Goal: Transaction & Acquisition: Purchase product/service

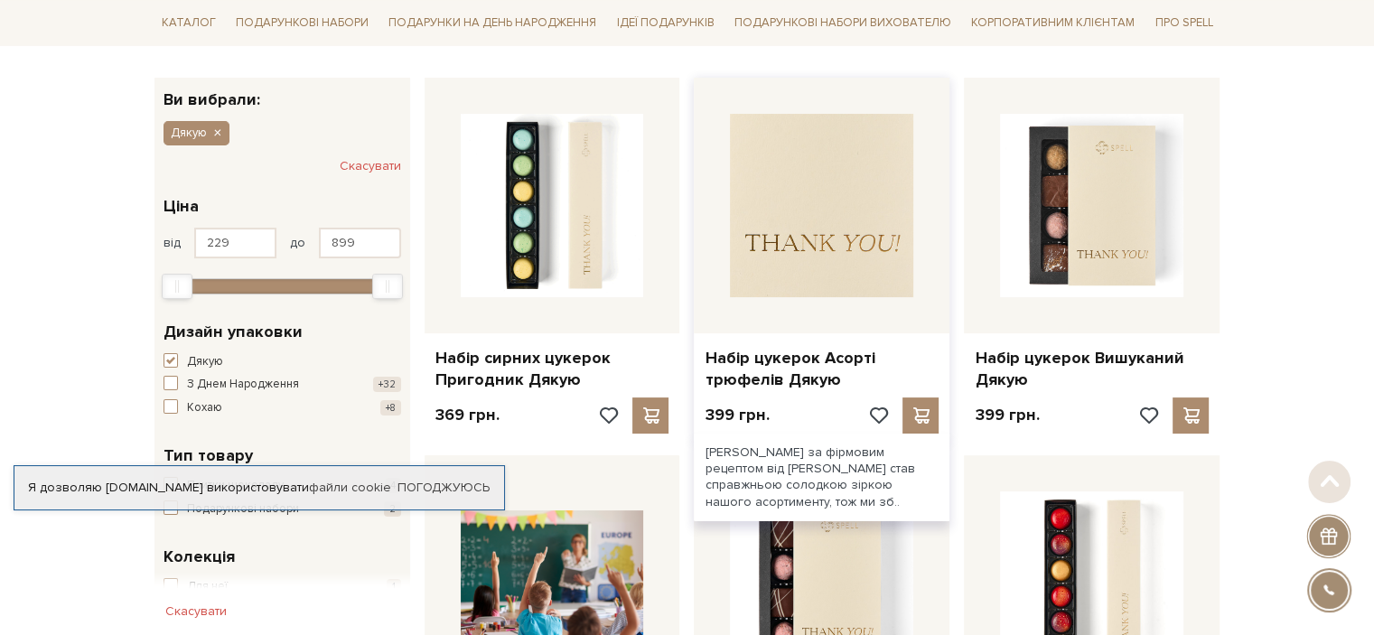
scroll to position [271, 0]
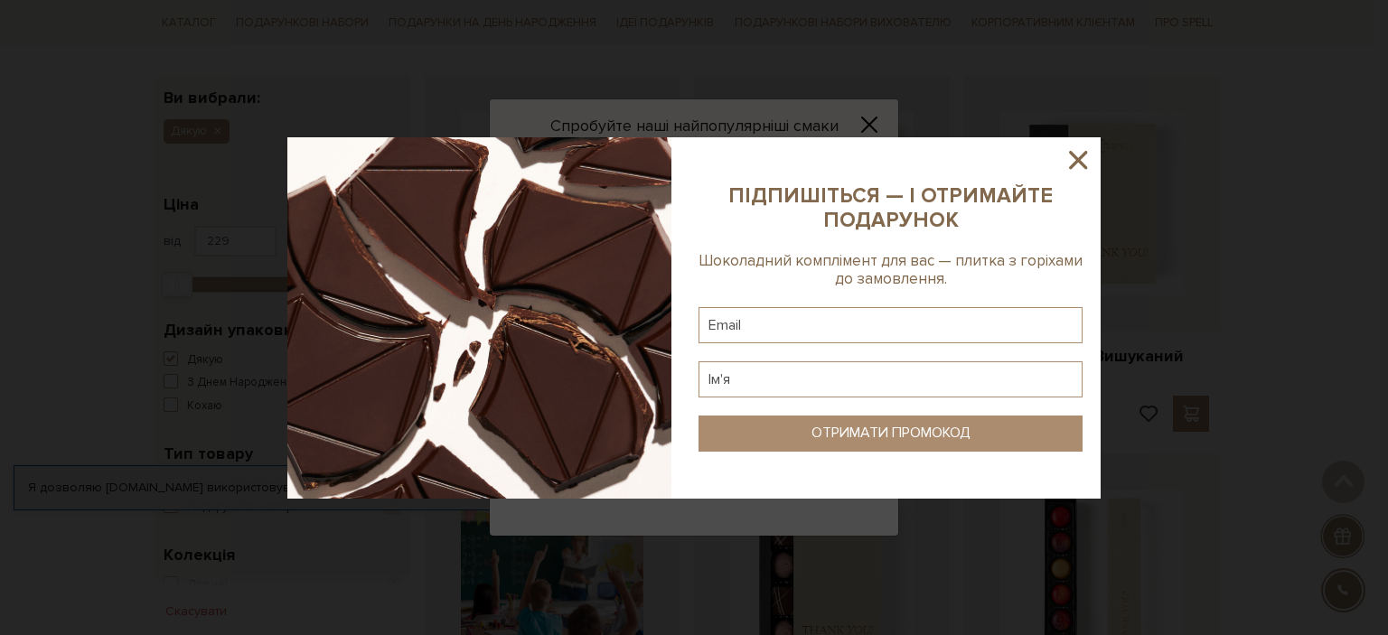
click at [1081, 158] on icon at bounding box center [1078, 160] width 18 height 18
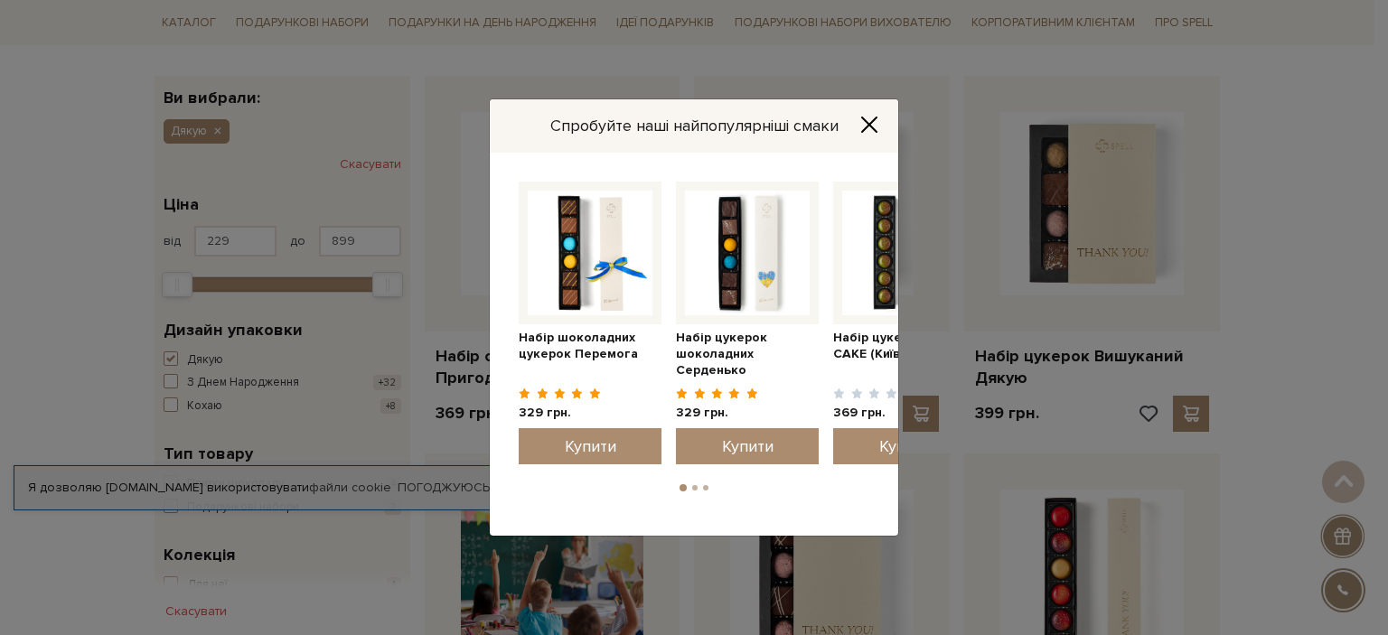
click at [869, 126] on icon "Close" at bounding box center [869, 125] width 18 height 18
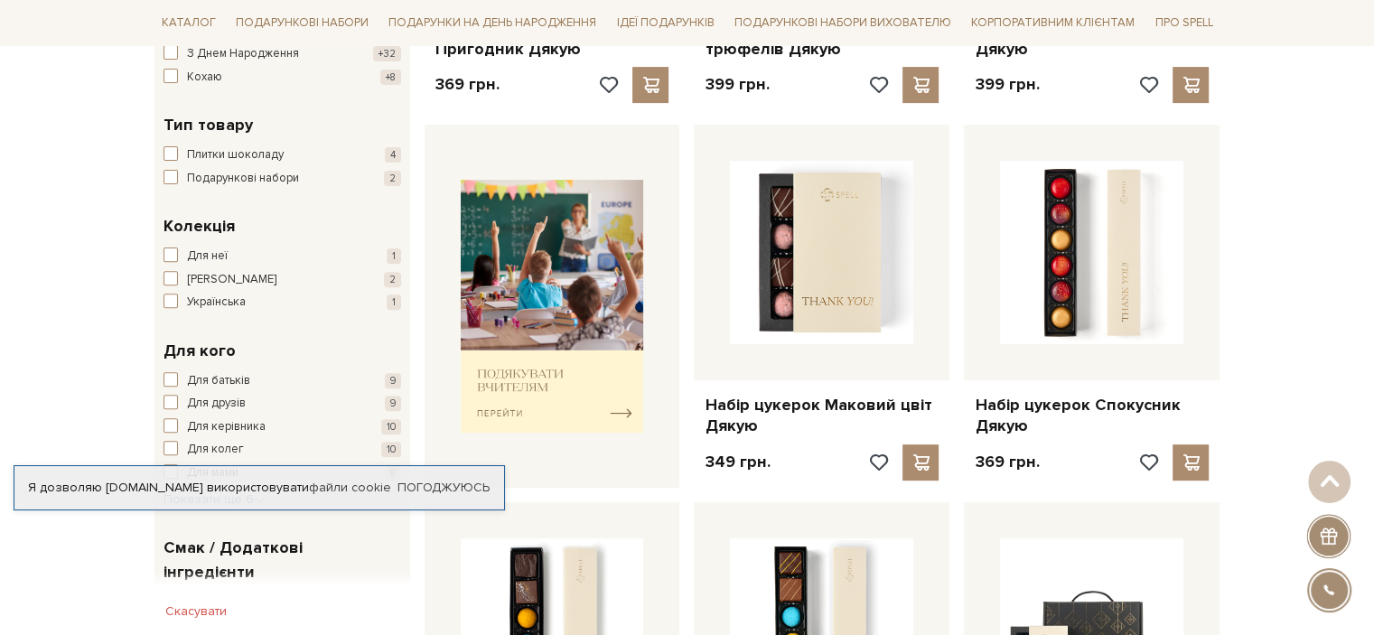
scroll to position [452, 0]
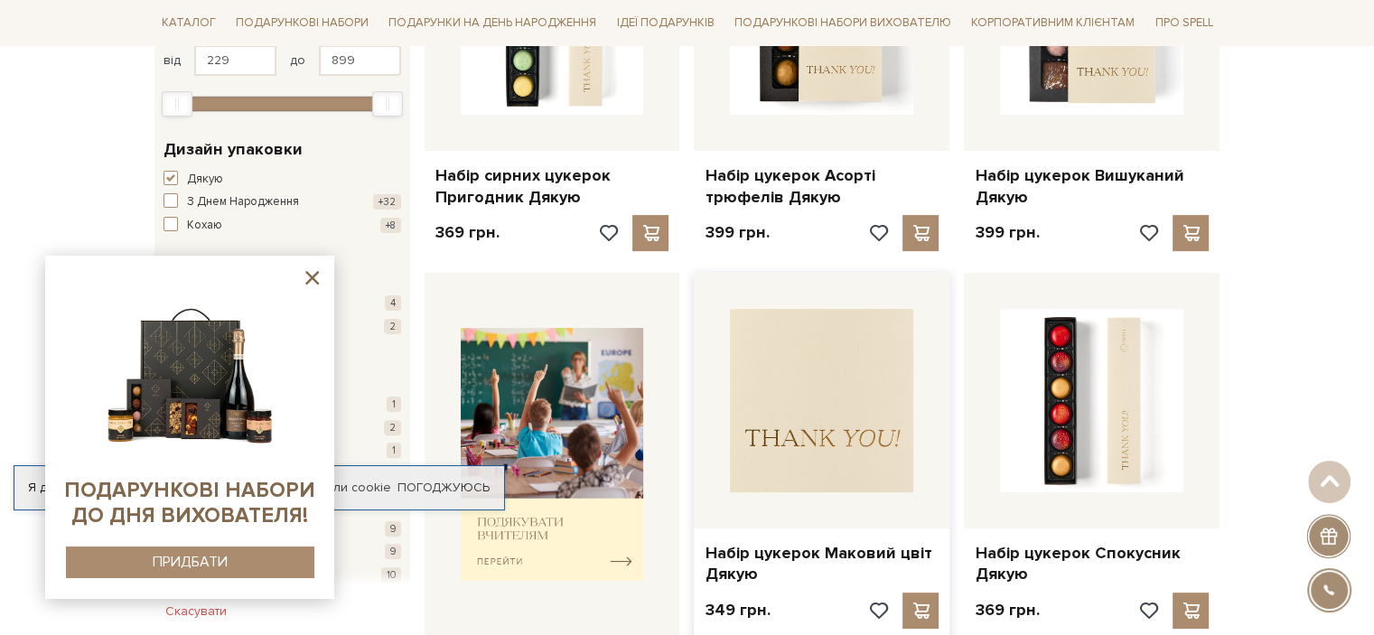
click at [813, 371] on img at bounding box center [821, 400] width 183 height 183
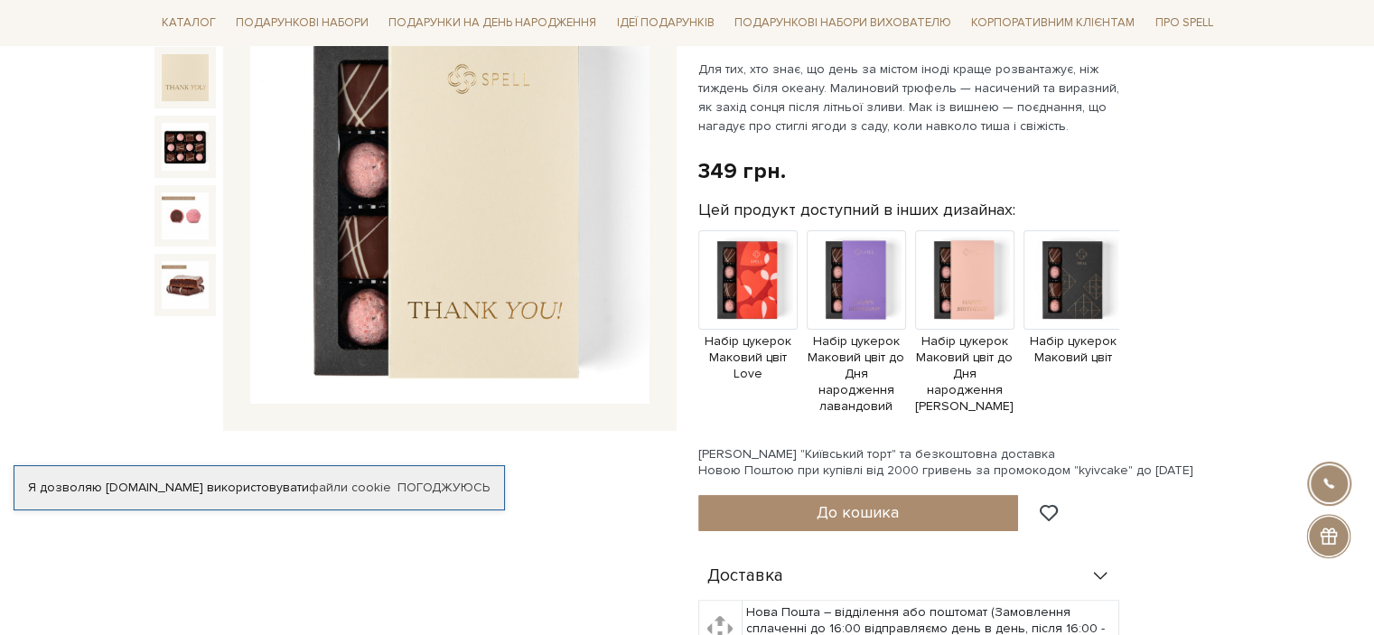
scroll to position [271, 0]
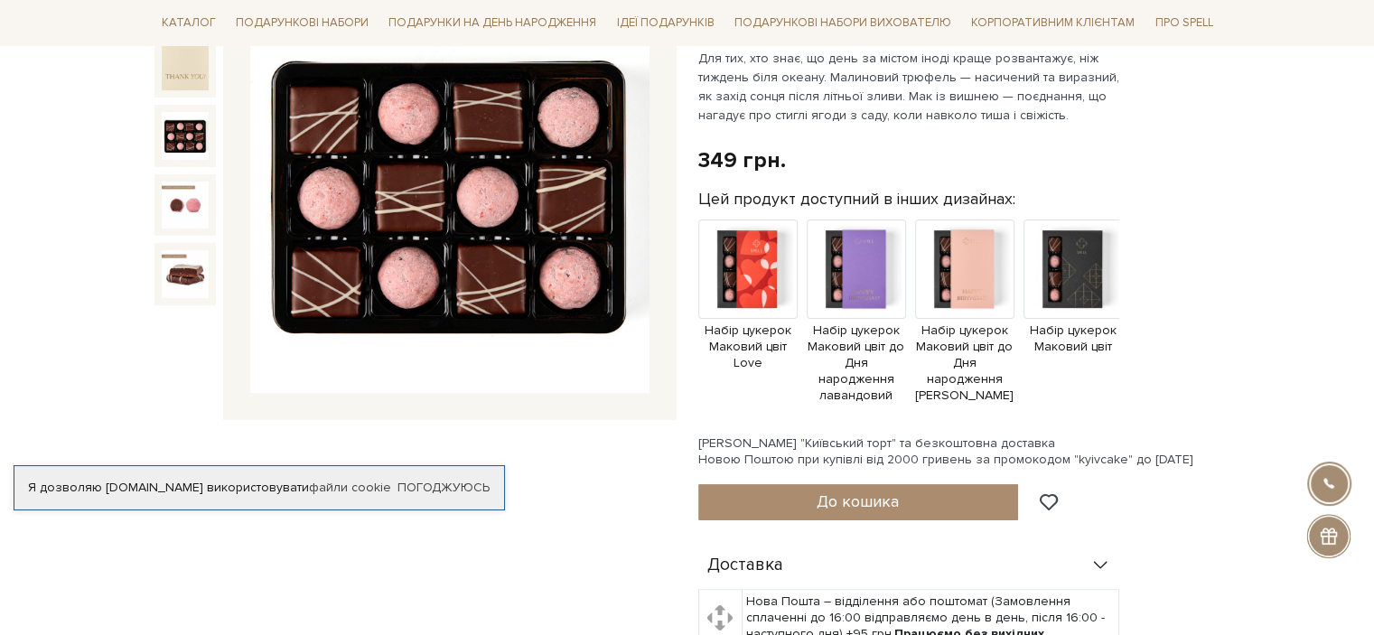
click at [175, 136] on img at bounding box center [185, 135] width 47 height 47
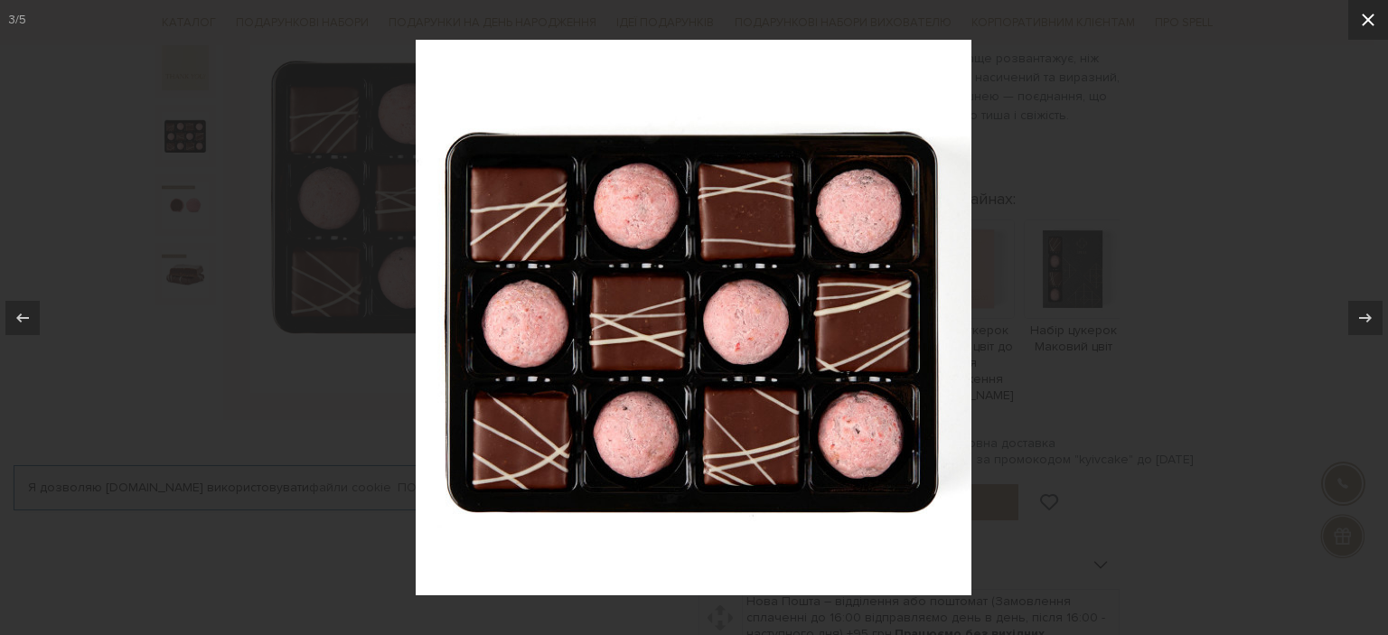
click at [1372, 21] on icon at bounding box center [1368, 20] width 22 height 22
